Goal: Information Seeking & Learning: Learn about a topic

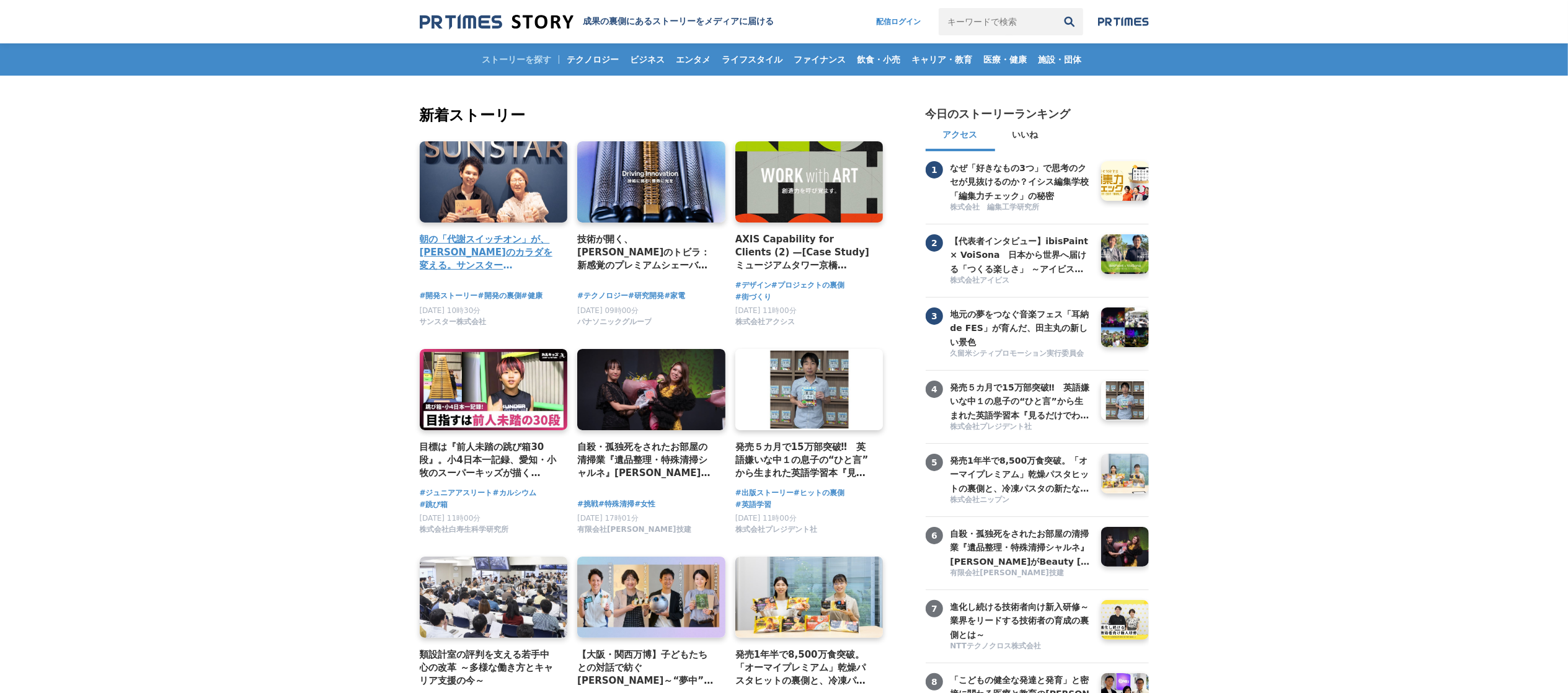
click at [479, 267] on h4 "朝の「代謝スイッチオン」が、[PERSON_NAME]のカラダを変える。サンスター「[GEOGRAPHIC_DATA]」から生まれた、新しい健康飲料の開発舞台裏" at bounding box center [489, 252] width 138 height 40
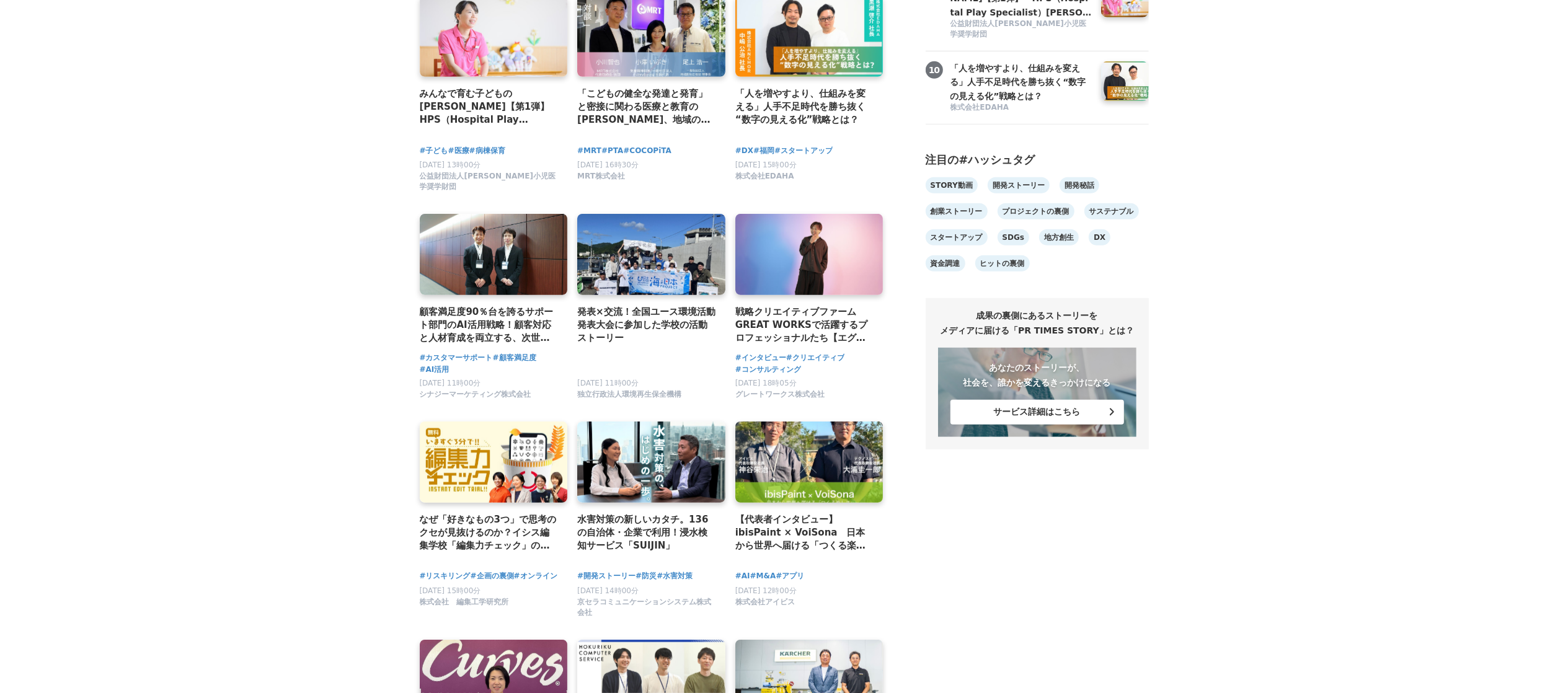
scroll to position [868, 0]
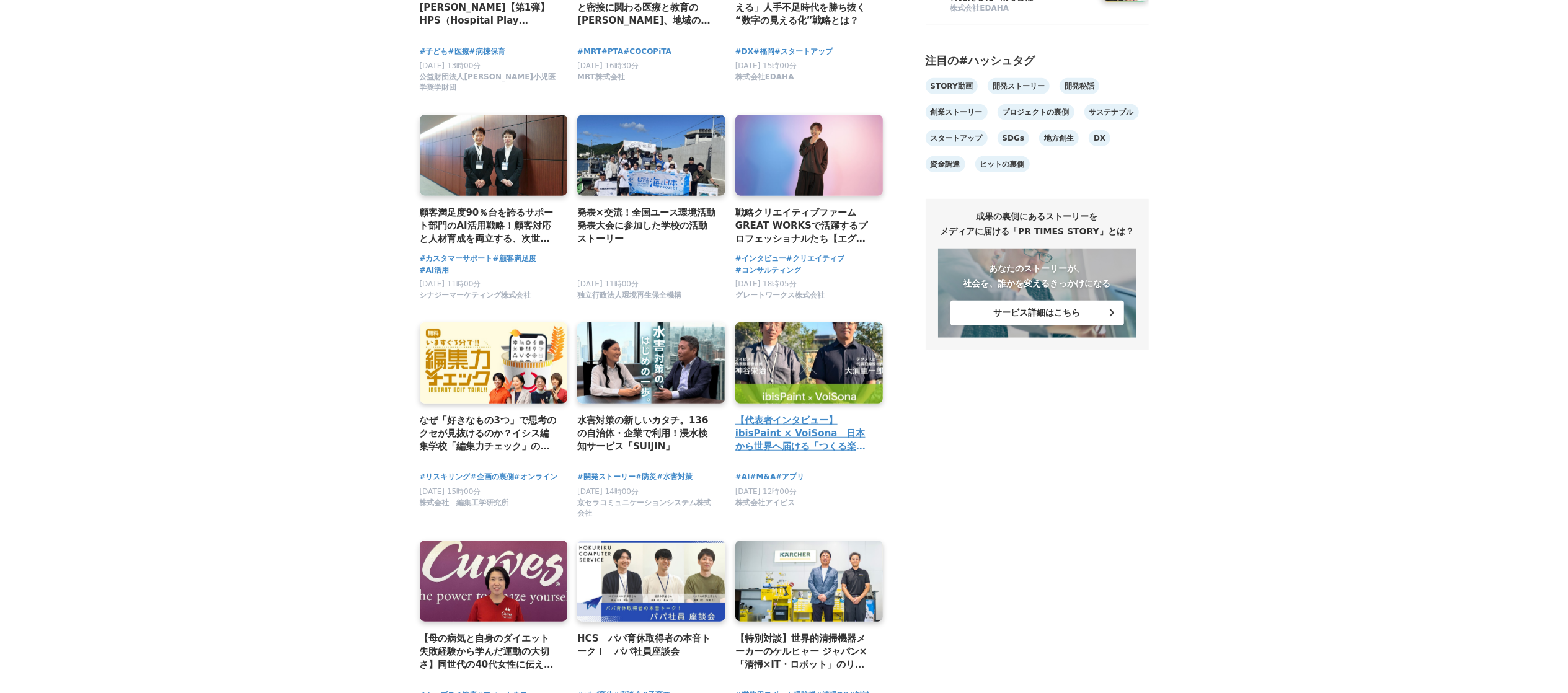
click at [782, 348] on link at bounding box center [809, 363] width 156 height 85
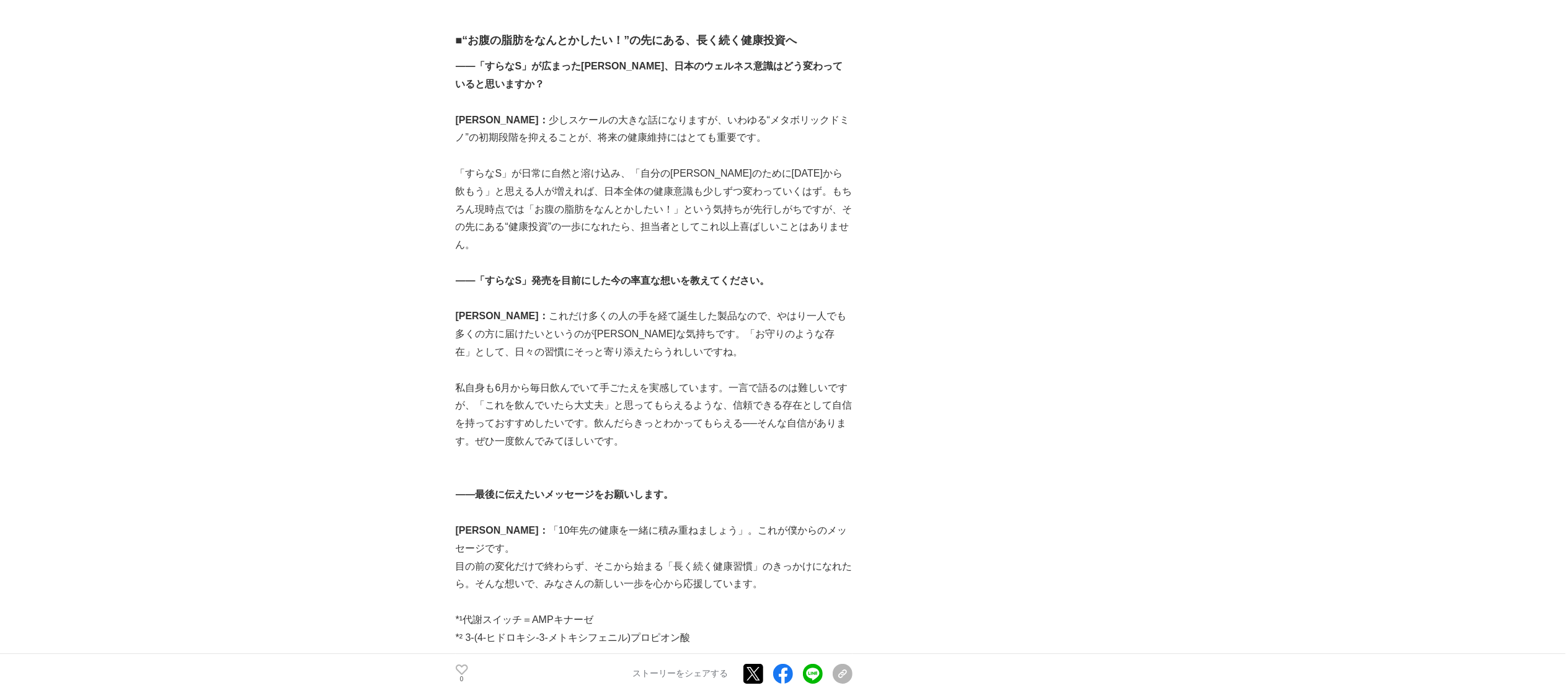
scroll to position [4461, 0]
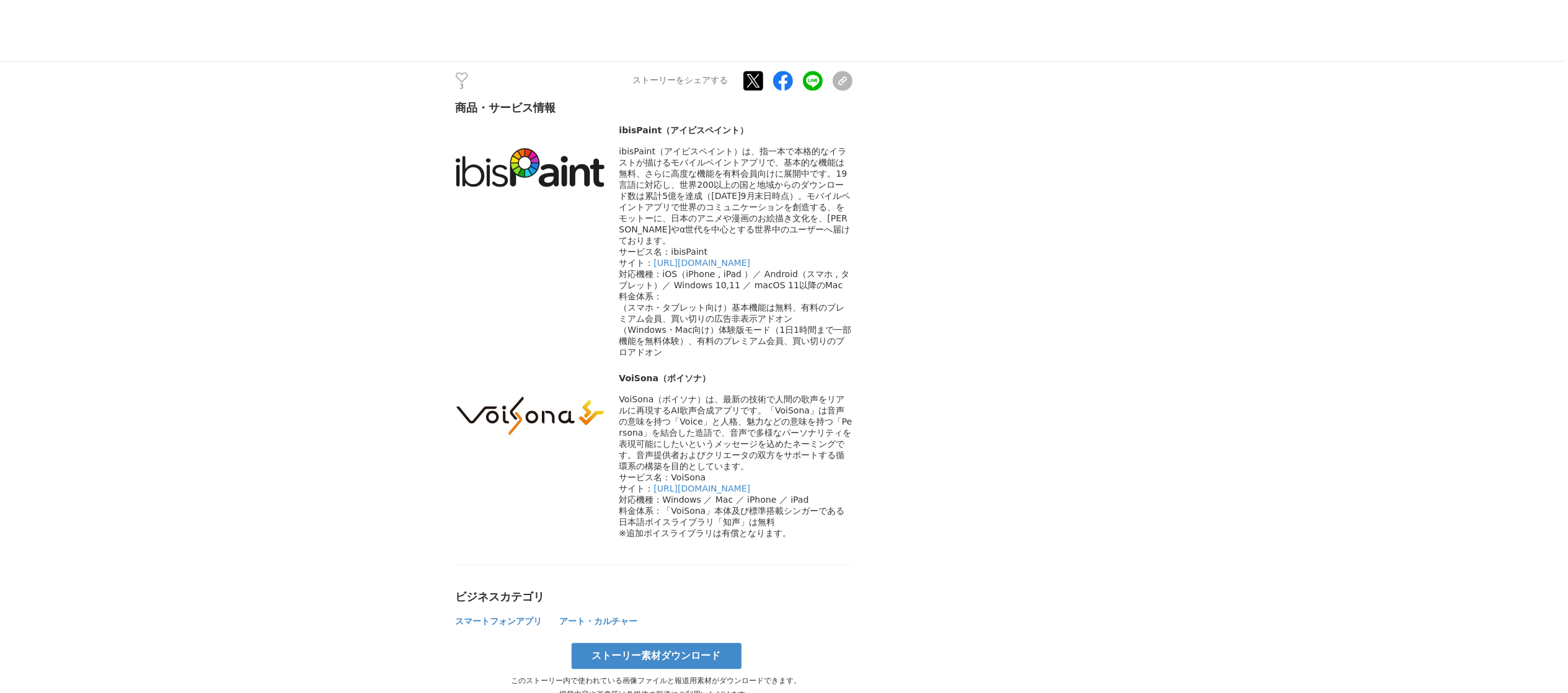
scroll to position [2230, 0]
